Goal: Navigation & Orientation: Find specific page/section

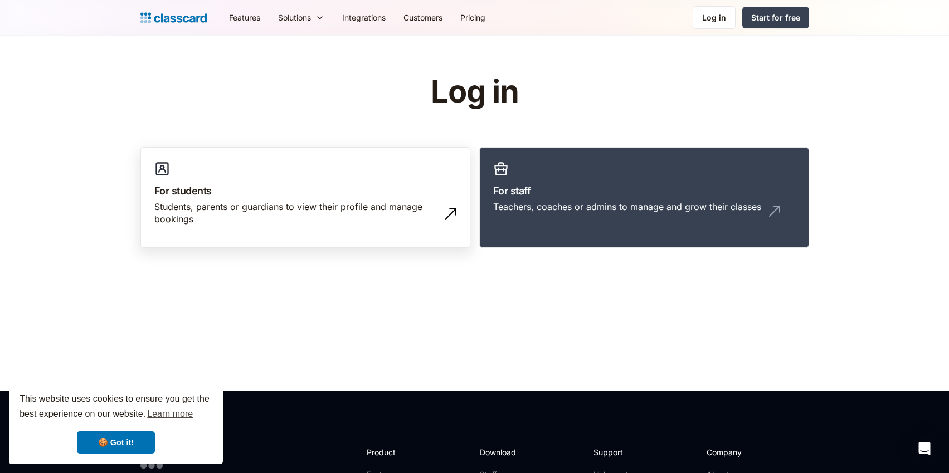
click at [179, 186] on h3 "For students" at bounding box center [305, 190] width 302 height 15
